Goal: Task Accomplishment & Management: Manage account settings

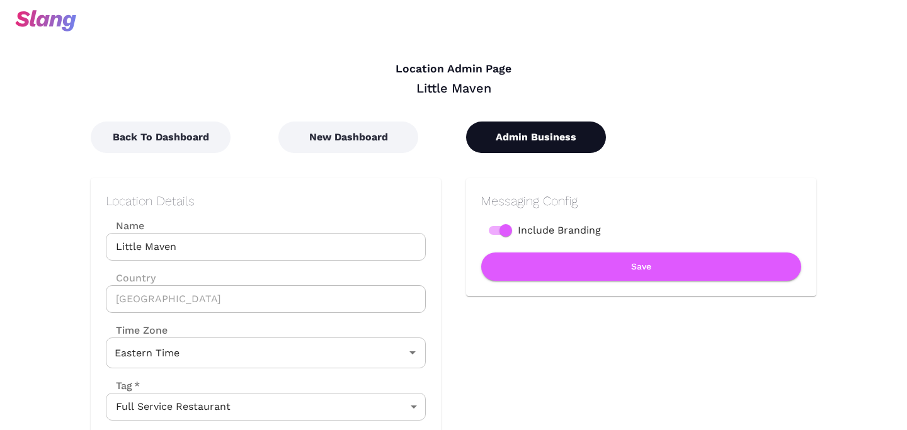
click at [530, 136] on button "Admin Business" at bounding box center [536, 137] width 140 height 31
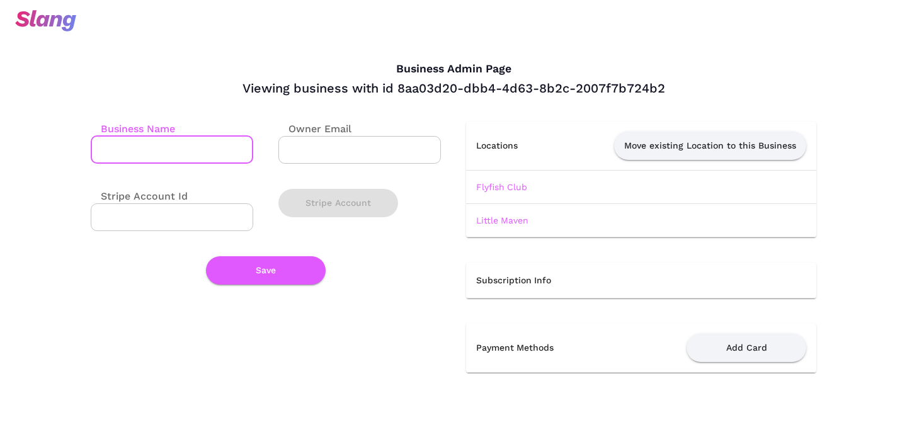
click at [176, 163] on input "Business Name" at bounding box center [172, 150] width 163 height 28
type input "VCR Group"
click at [252, 271] on button "Save" at bounding box center [266, 270] width 120 height 28
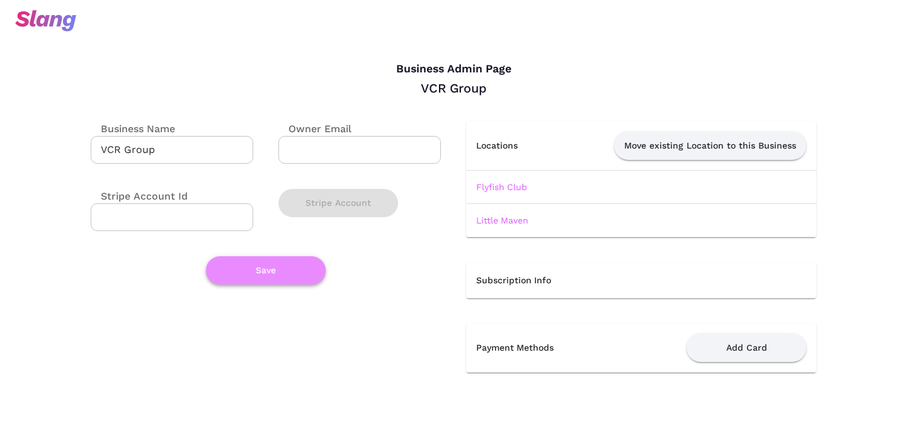
click at [282, 275] on button "Save" at bounding box center [266, 270] width 120 height 28
click at [281, 277] on button "Save" at bounding box center [266, 270] width 120 height 28
